Goal: Task Accomplishment & Management: Use online tool/utility

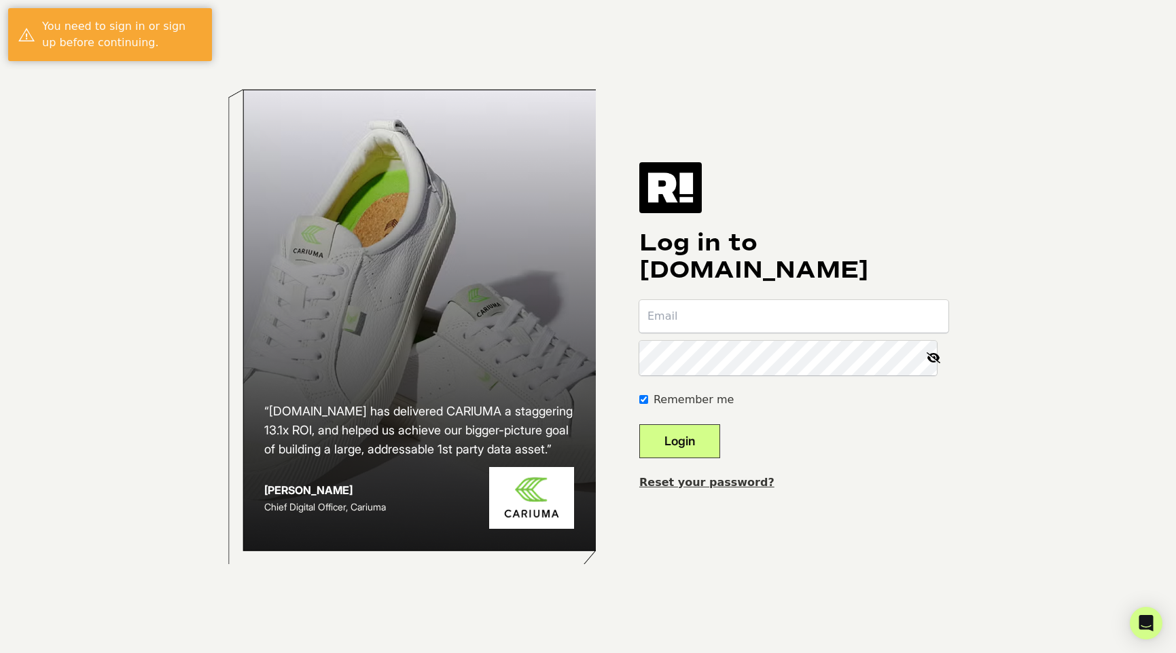
type input "[PERSON_NAME][EMAIL_ADDRESS][DOMAIN_NAME]"
click at [713, 446] on button "Login" at bounding box center [679, 442] width 81 height 34
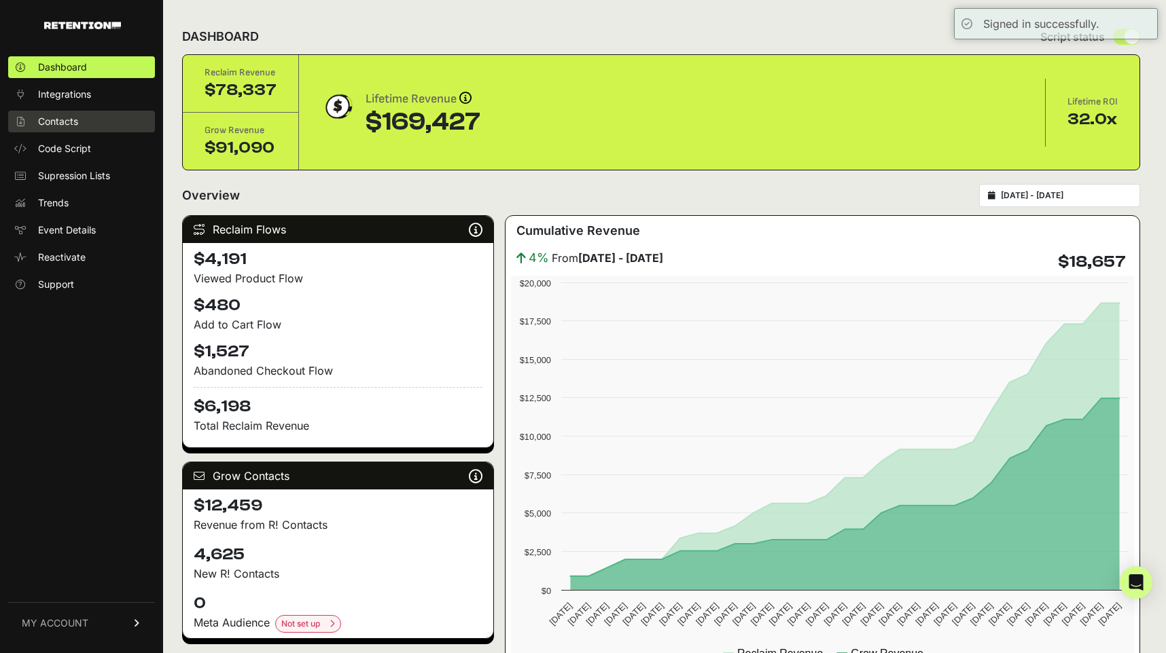
click at [77, 121] on span "Contacts" at bounding box center [58, 122] width 40 height 14
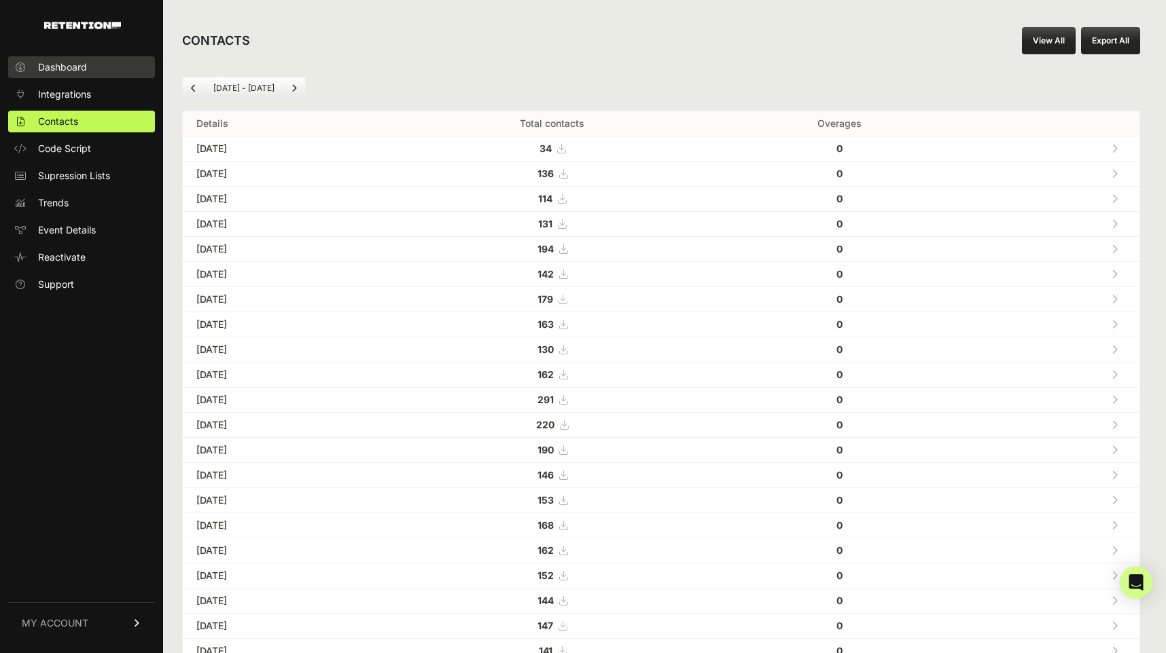
click at [73, 77] on link "Dashboard" at bounding box center [81, 67] width 147 height 22
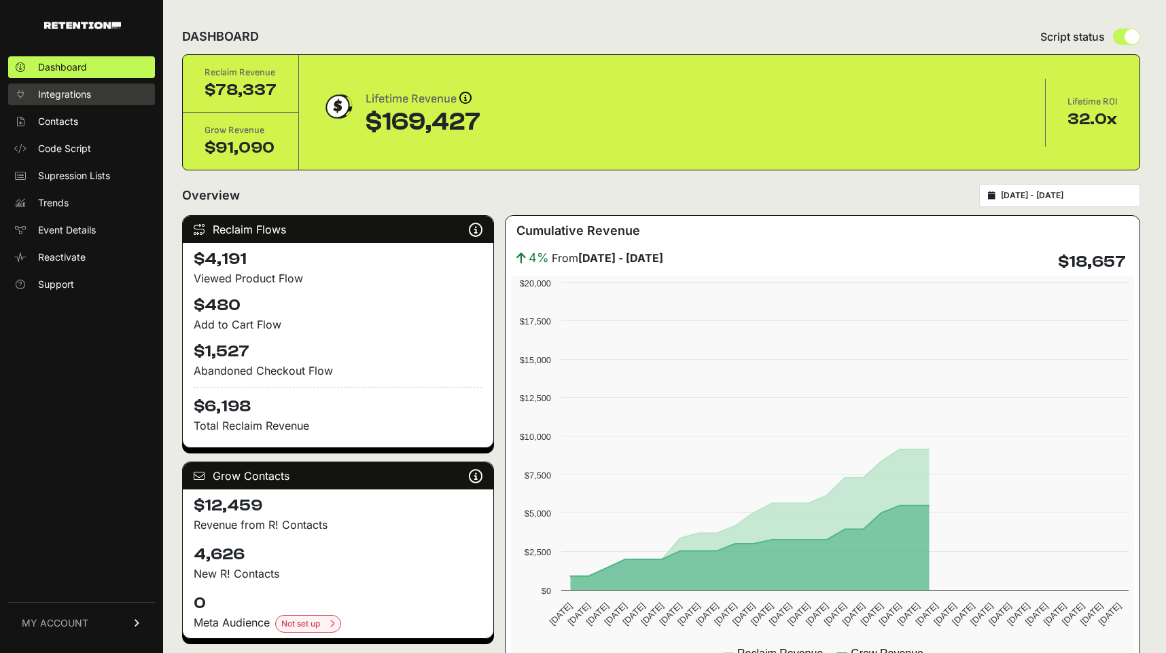
click at [72, 93] on span "Integrations" at bounding box center [64, 95] width 53 height 14
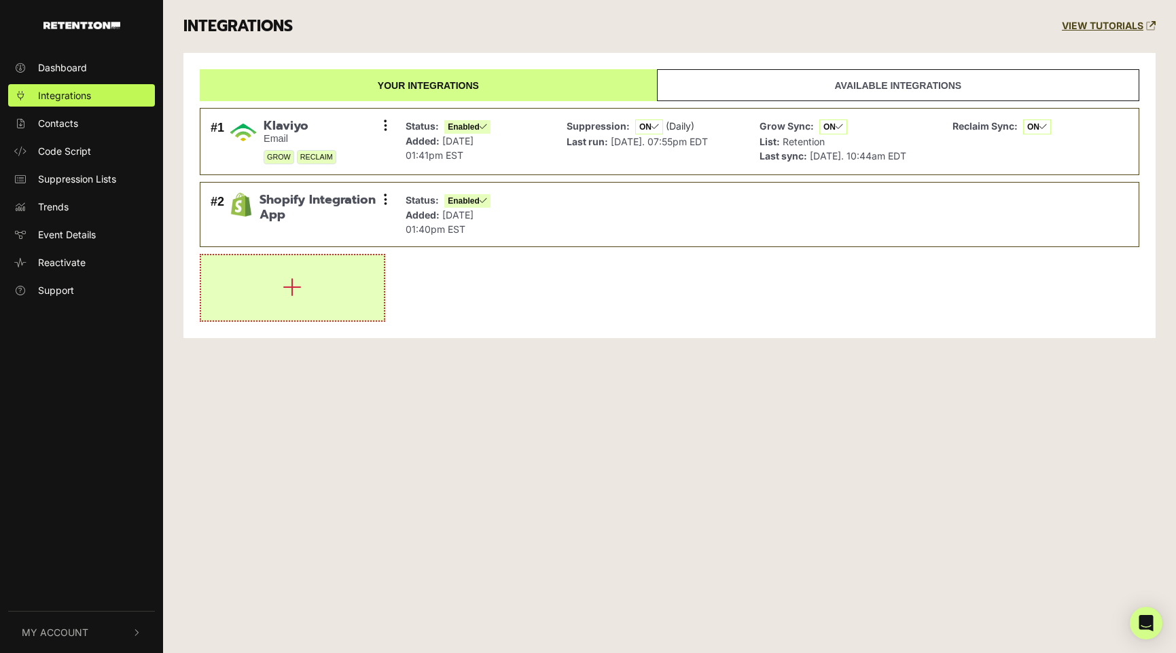
click at [302, 314] on button "button" at bounding box center [292, 287] width 183 height 65
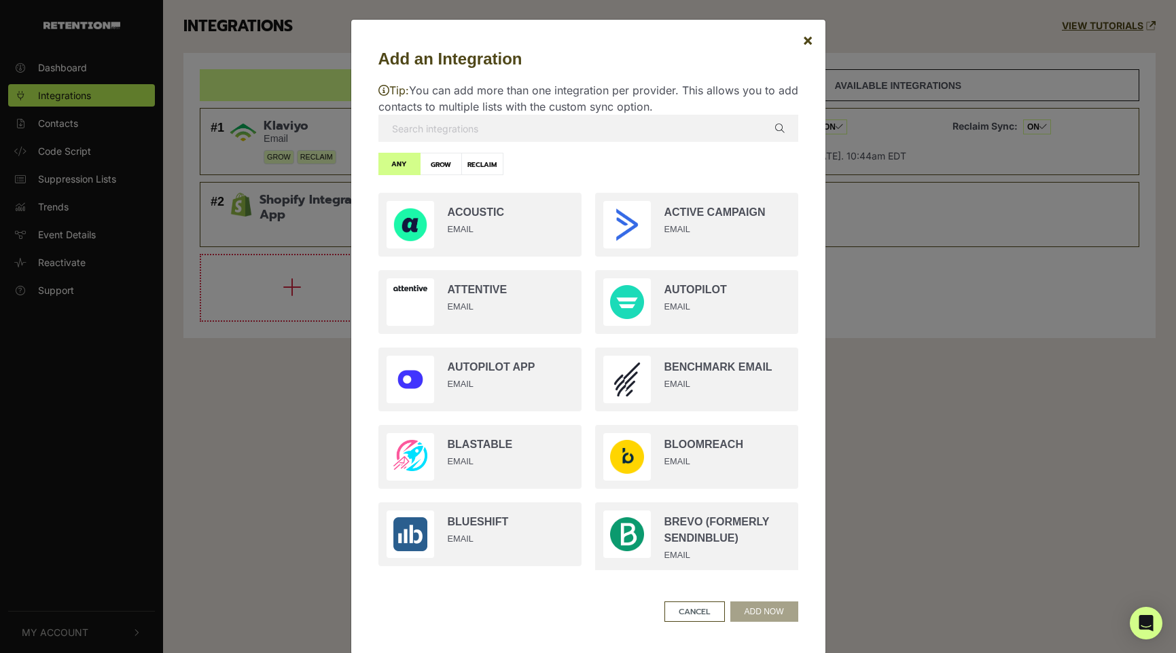
click at [219, 365] on div "Add an Integration × Tip: You can add more than one integration per provider. T…" at bounding box center [588, 326] width 1176 height 653
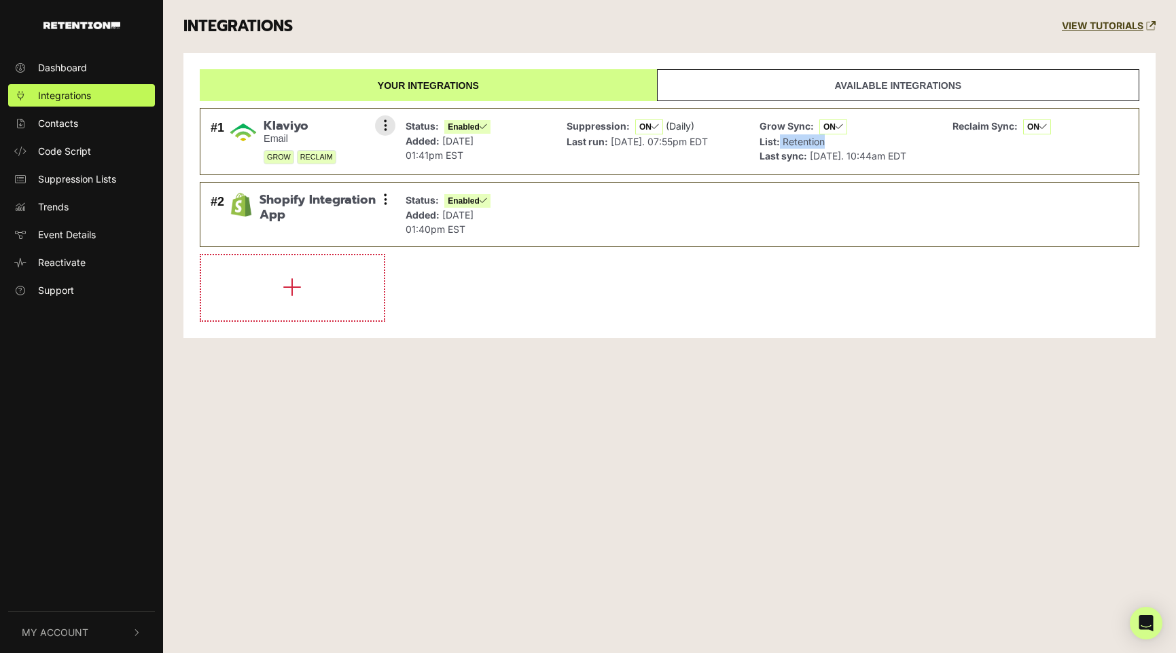
drag, startPoint x: 780, startPoint y: 145, endPoint x: 842, endPoint y: 146, distance: 62.5
click at [842, 147] on p "List: Retention" at bounding box center [832, 141] width 147 height 14
click at [852, 145] on p "List: Retention" at bounding box center [832, 141] width 147 height 14
